Goal: Task Accomplishment & Management: Manage account settings

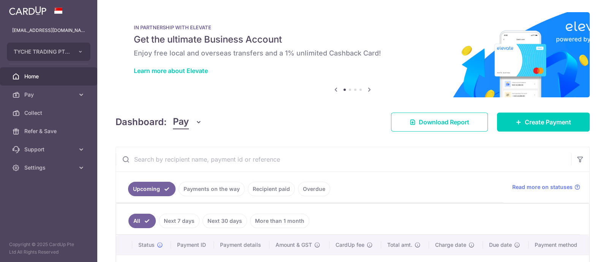
scroll to position [108, 0]
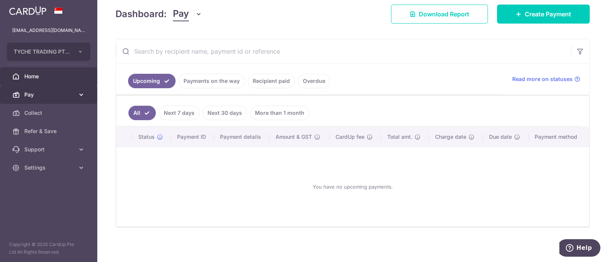
click at [26, 92] on span "Pay" at bounding box center [49, 95] width 50 height 8
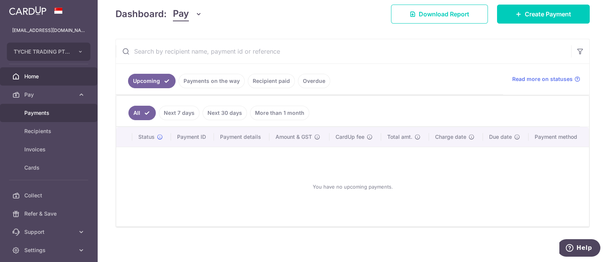
click at [36, 115] on span "Payments" at bounding box center [49, 113] width 50 height 8
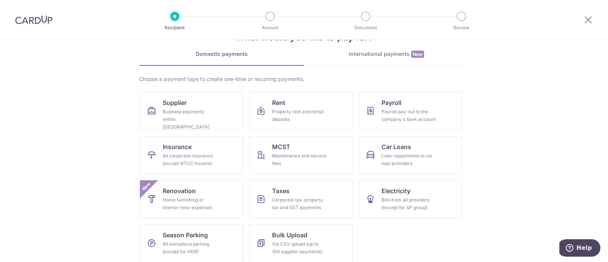
scroll to position [34, 0]
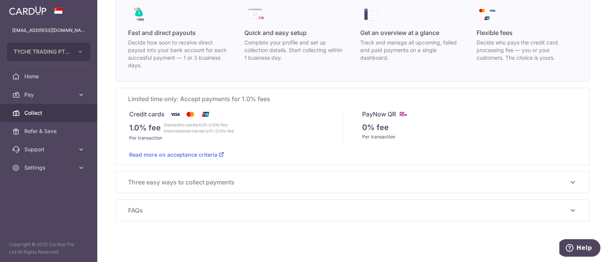
click at [186, 181] on span "Three easy ways to collect payments" at bounding box center [348, 182] width 440 height 9
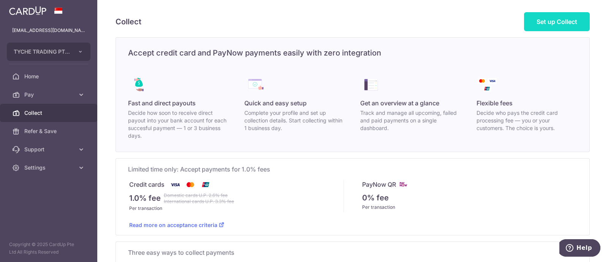
click at [555, 18] on span "Set up Collect" at bounding box center [557, 22] width 41 height 8
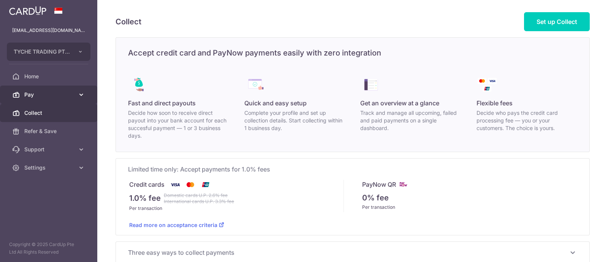
click at [24, 94] on span "Pay" at bounding box center [49, 95] width 50 height 8
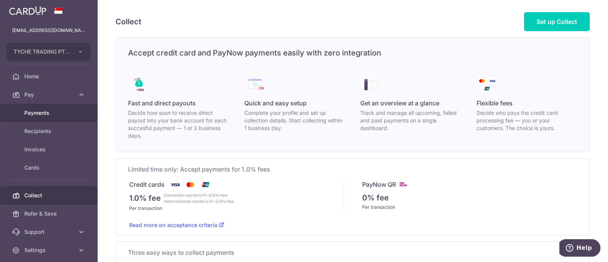
click at [42, 116] on span "Payments" at bounding box center [49, 113] width 50 height 8
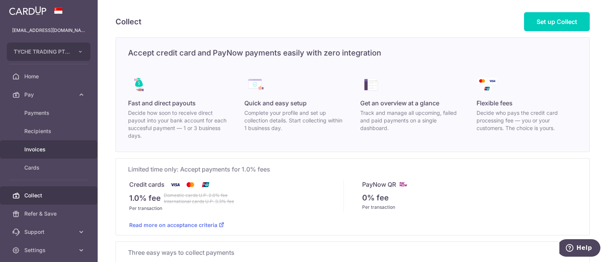
click at [43, 153] on link "Invoices" at bounding box center [48, 149] width 97 height 18
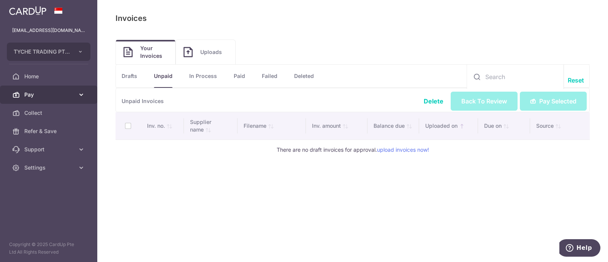
click at [43, 97] on span "Pay" at bounding box center [49, 95] width 50 height 8
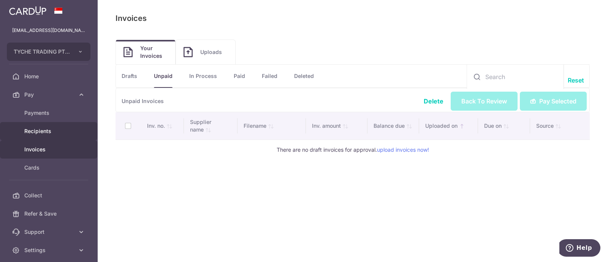
click at [49, 128] on span "Recipients" at bounding box center [49, 131] width 50 height 8
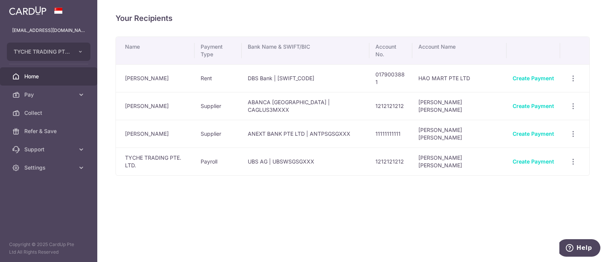
click at [47, 84] on link "Home" at bounding box center [48, 76] width 97 height 18
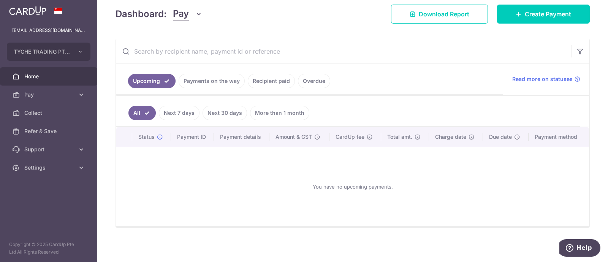
scroll to position [108, 0]
